Goal: Download file/media

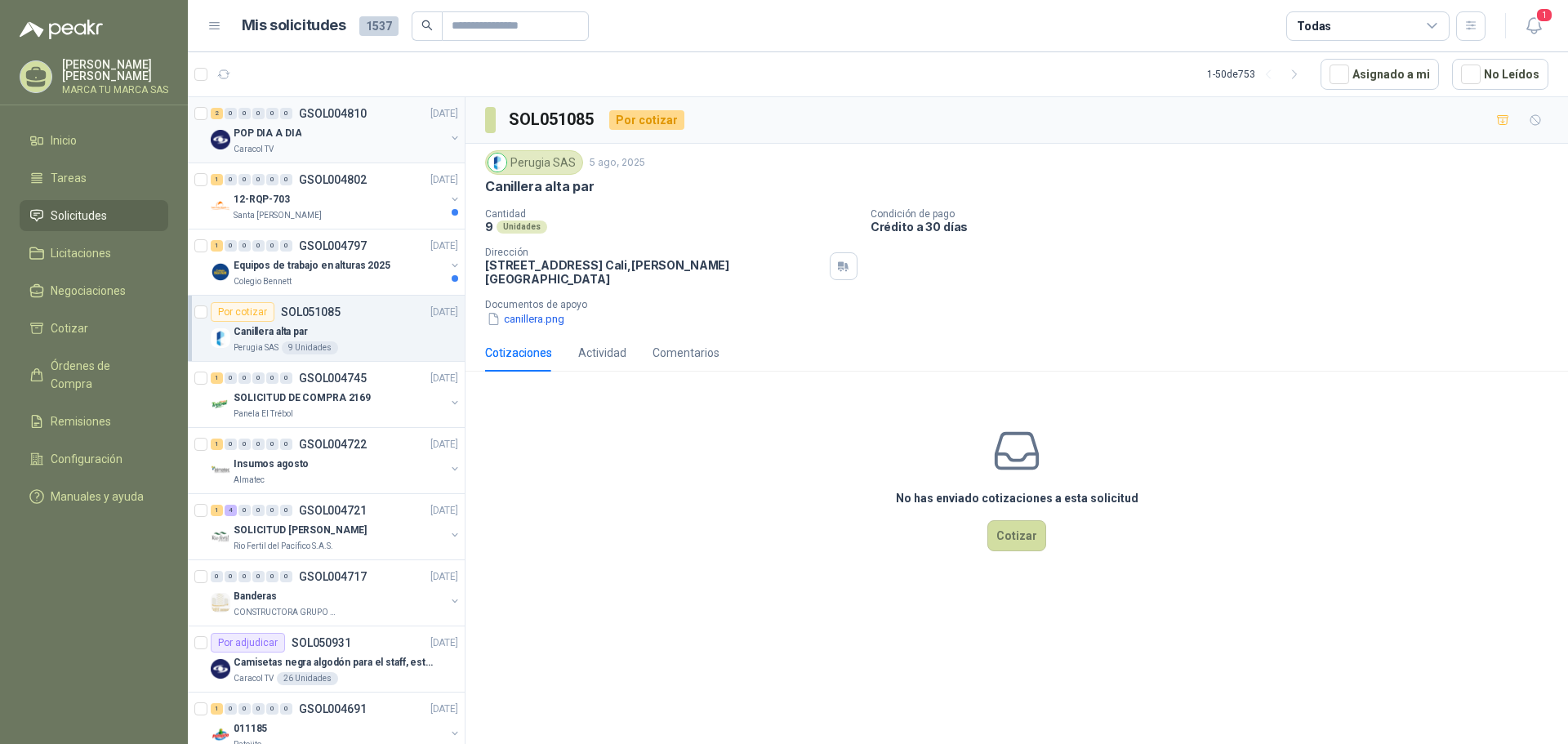
click at [317, 140] on div "POP DIA A DIA" at bounding box center [339, 133] width 212 height 19
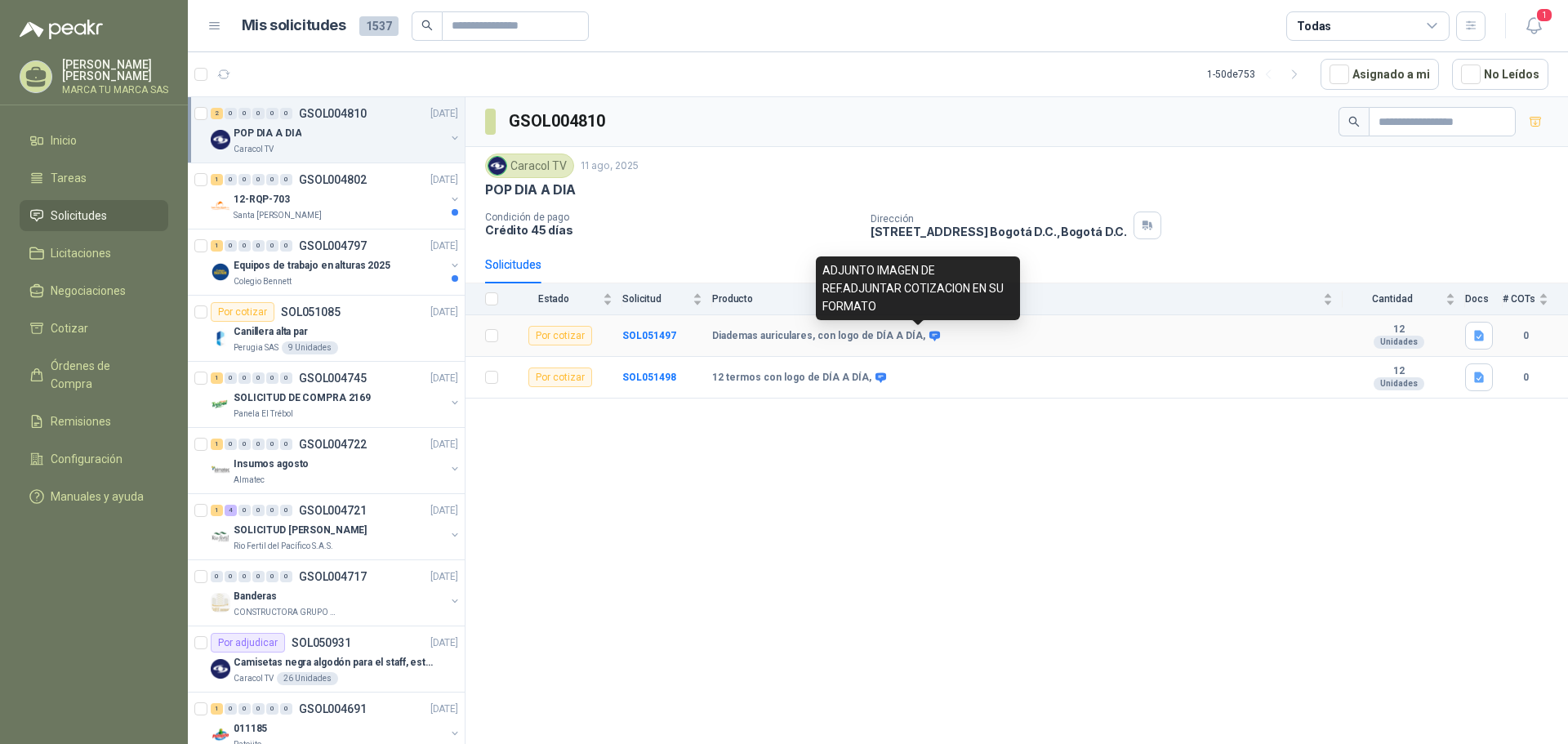
click at [930, 335] on icon at bounding box center [935, 336] width 11 height 10
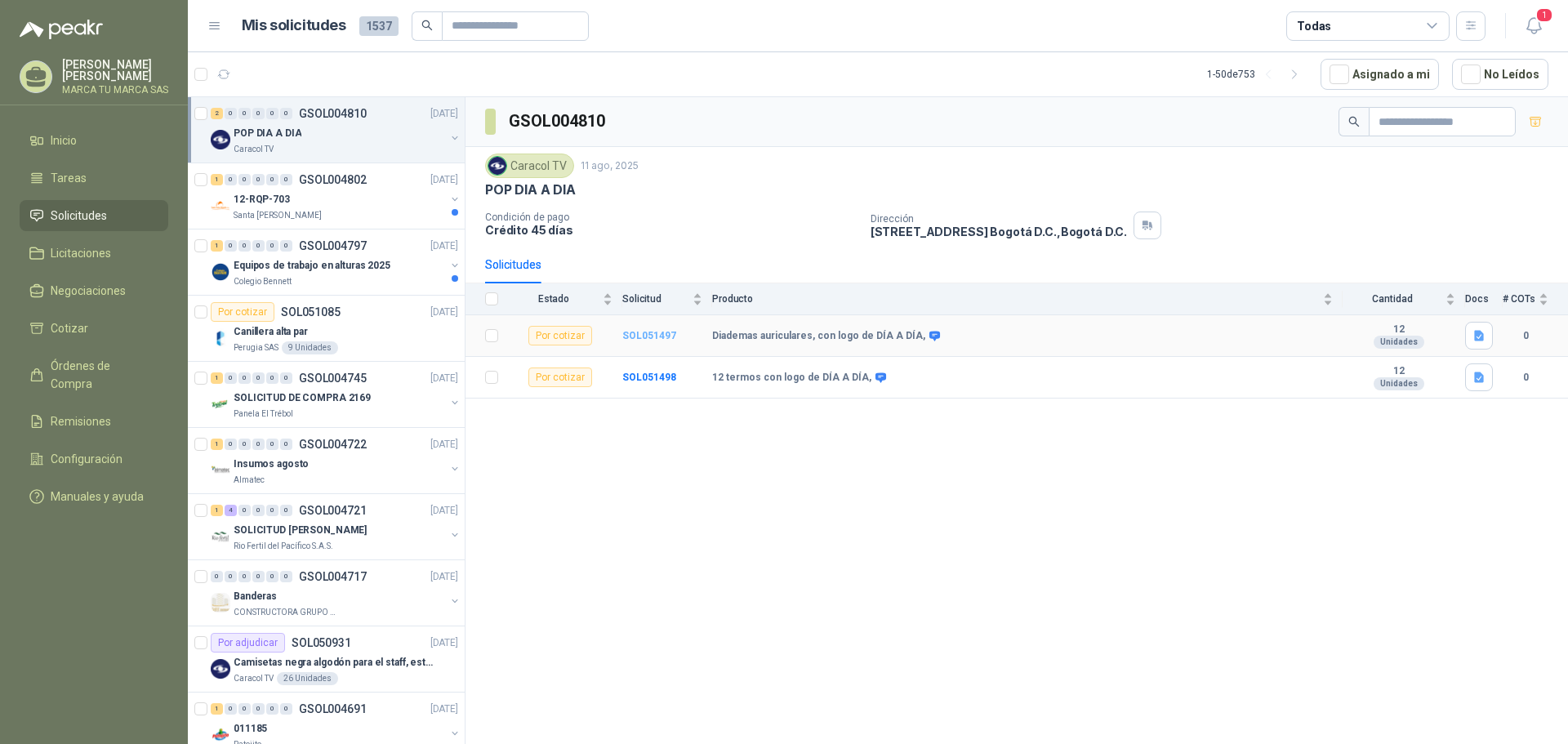
click at [660, 333] on b "SOL051497" at bounding box center [650, 336] width 54 height 12
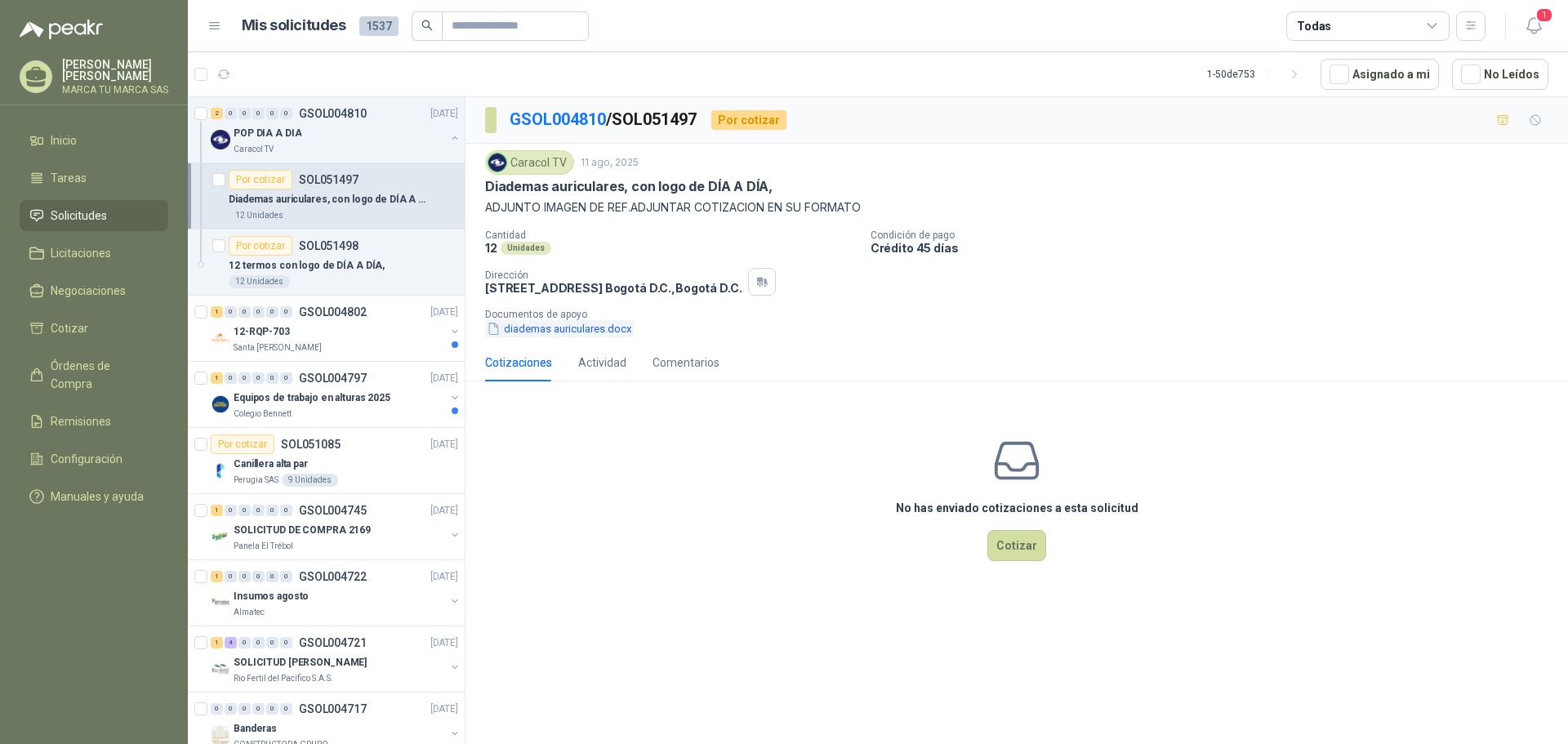
click at [564, 332] on button "diademas auriculares.docx" at bounding box center [559, 328] width 149 height 17
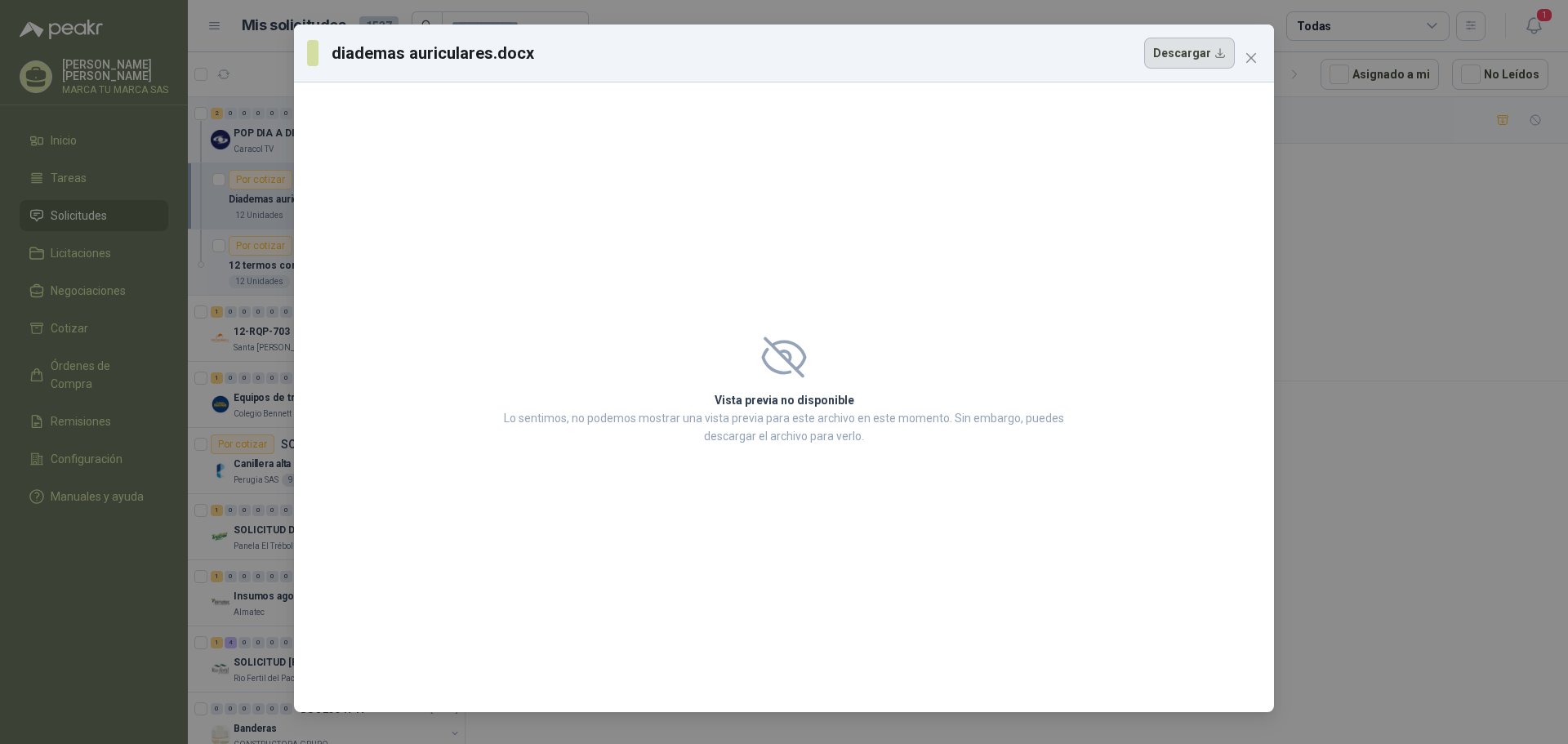
click at [1225, 52] on button "Descargar" at bounding box center [1189, 52] width 91 height 31
click at [1256, 65] on button "Close" at bounding box center [1251, 58] width 26 height 26
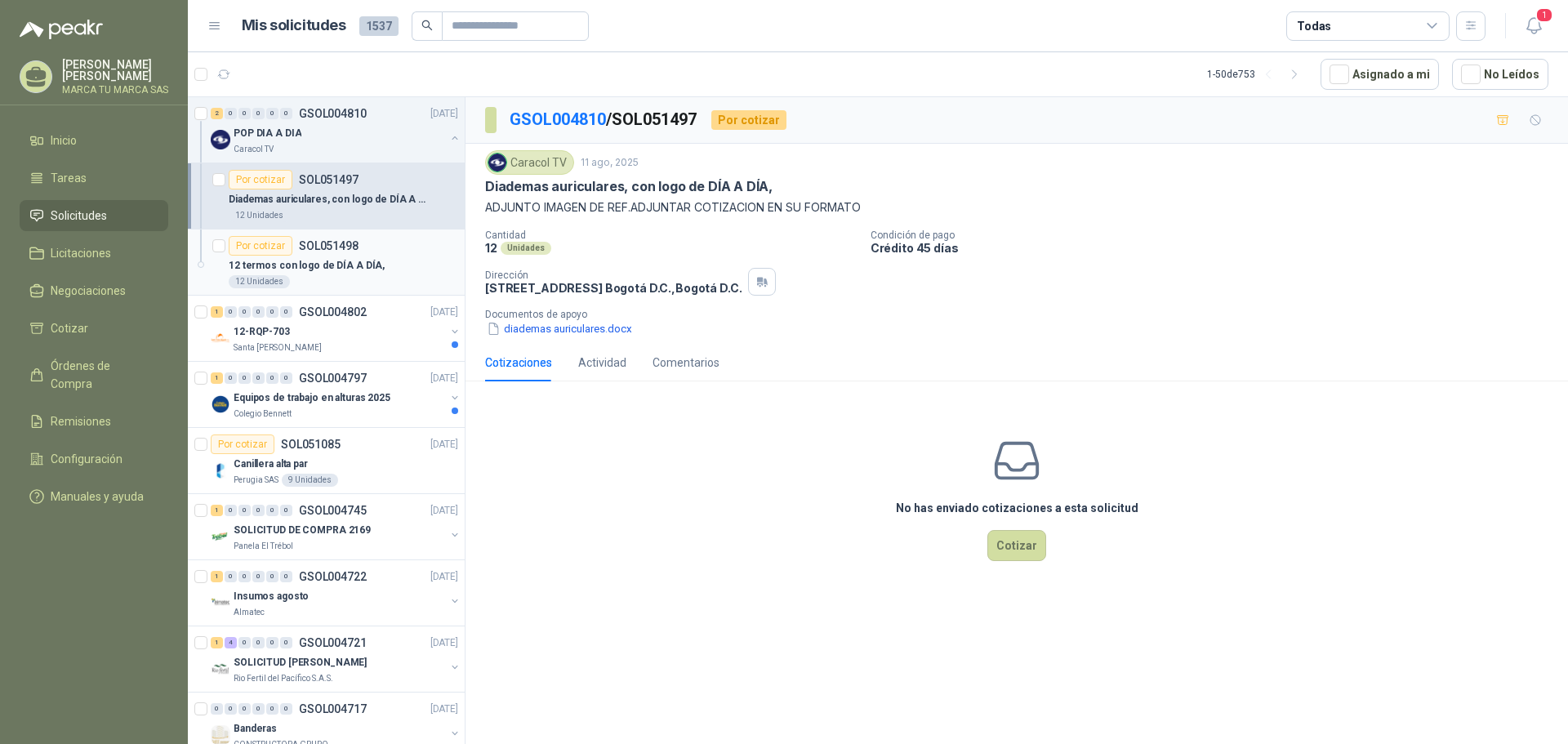
click at [319, 247] on p "SOL051498" at bounding box center [328, 246] width 59 height 12
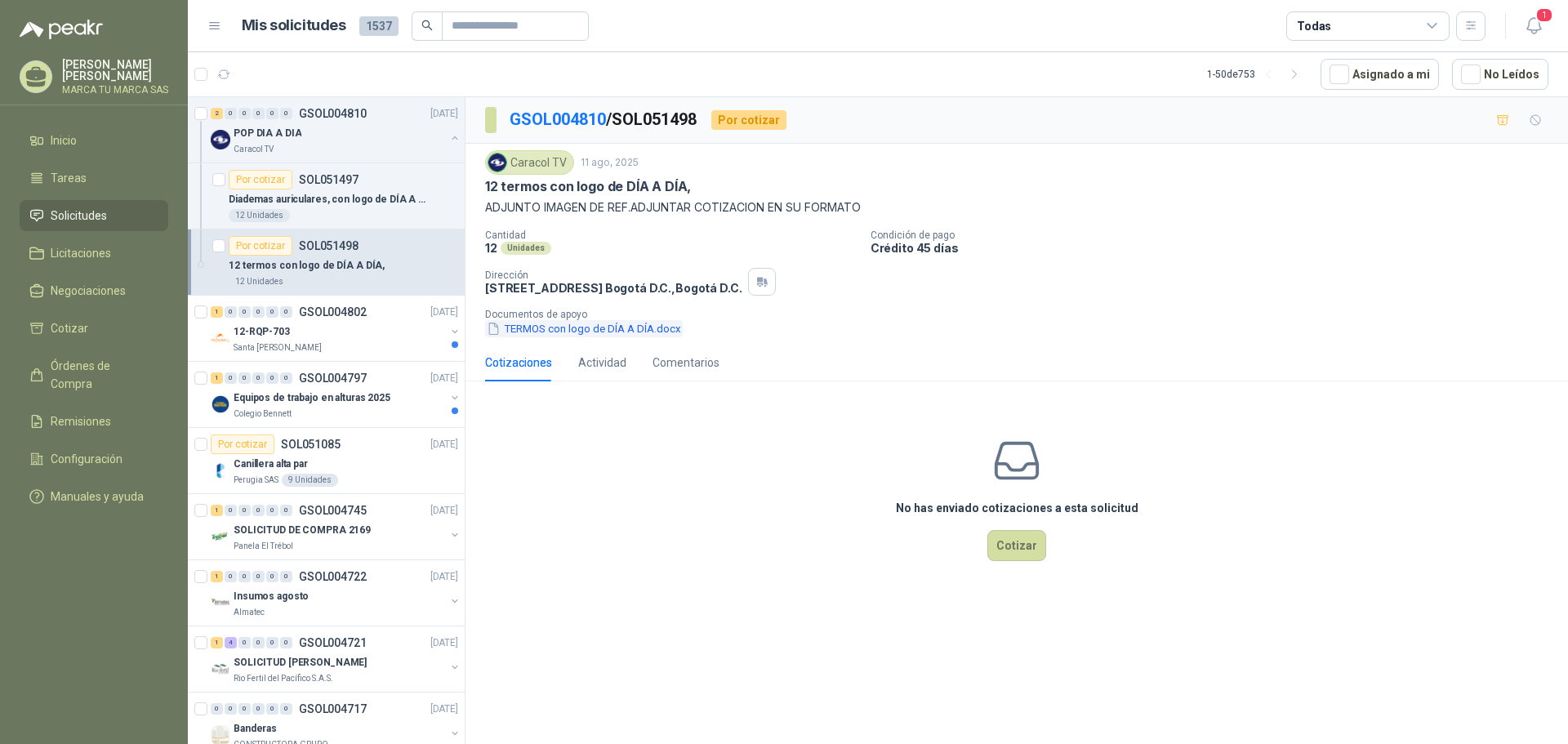
click at [577, 333] on button "TERMOS con logo de DÍA A DÍA.docx" at bounding box center [584, 328] width 198 height 17
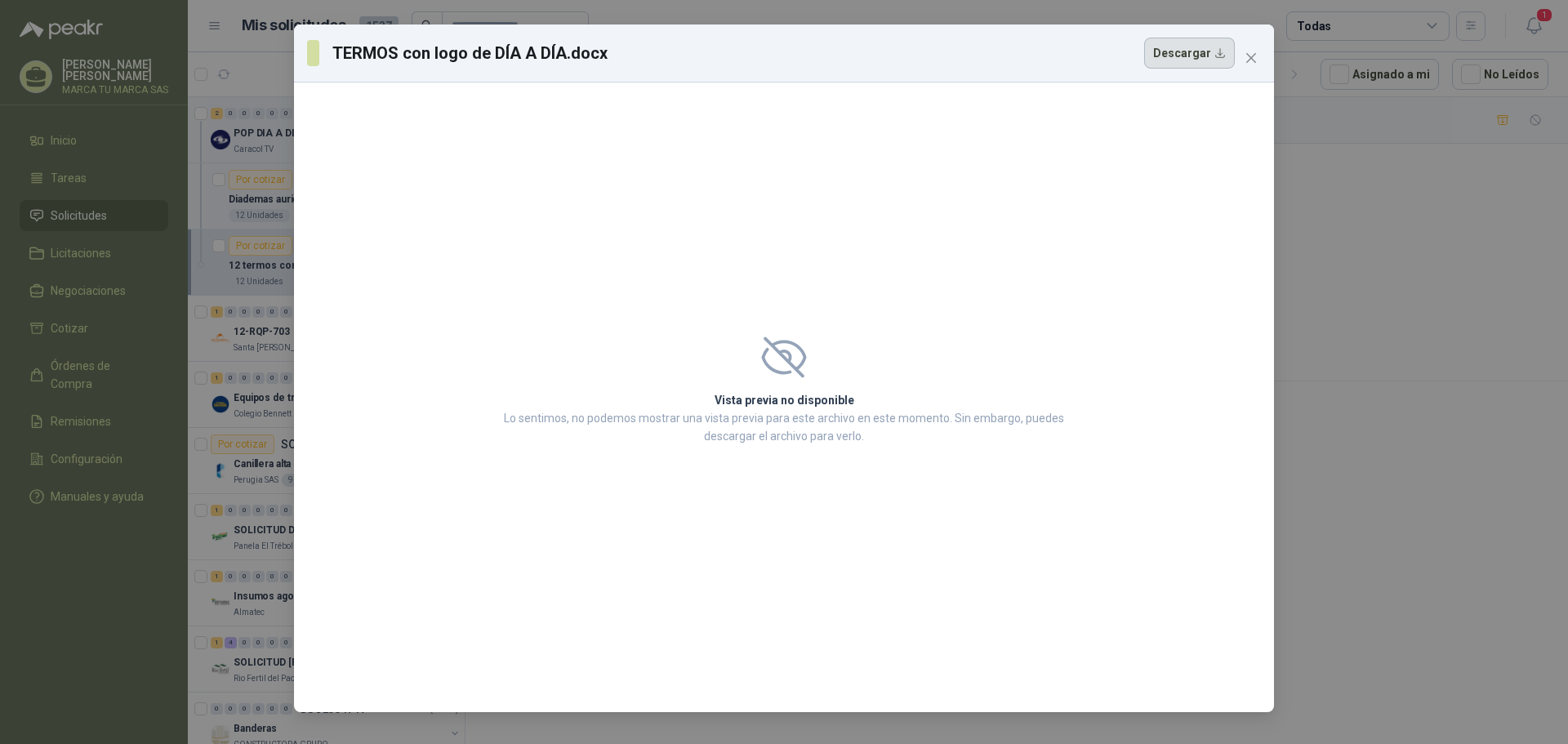
click at [1183, 58] on button "Descargar" at bounding box center [1189, 52] width 91 height 31
